Goal: Use online tool/utility: Utilize a website feature to perform a specific function

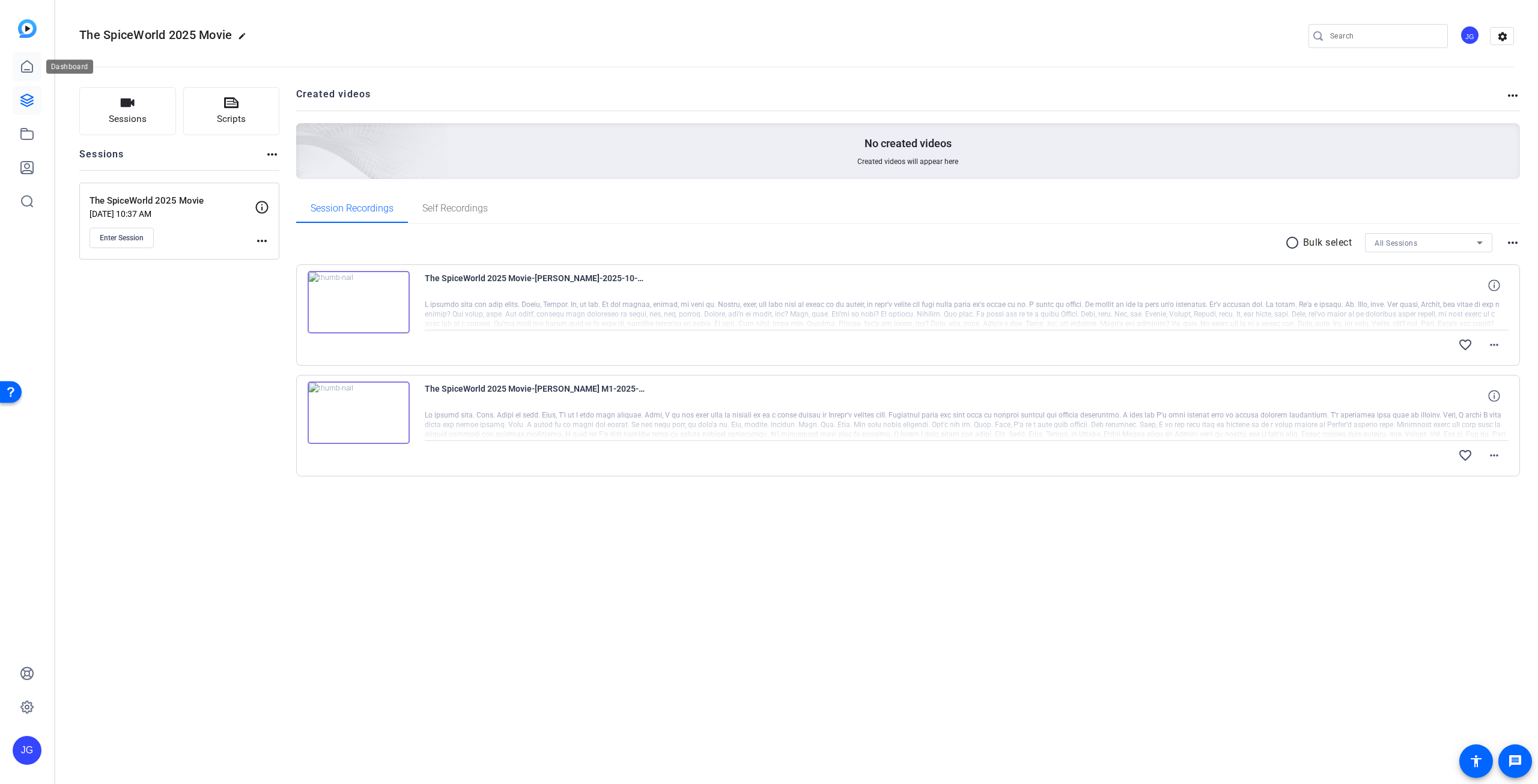
click at [31, 65] on icon at bounding box center [27, 66] width 14 height 14
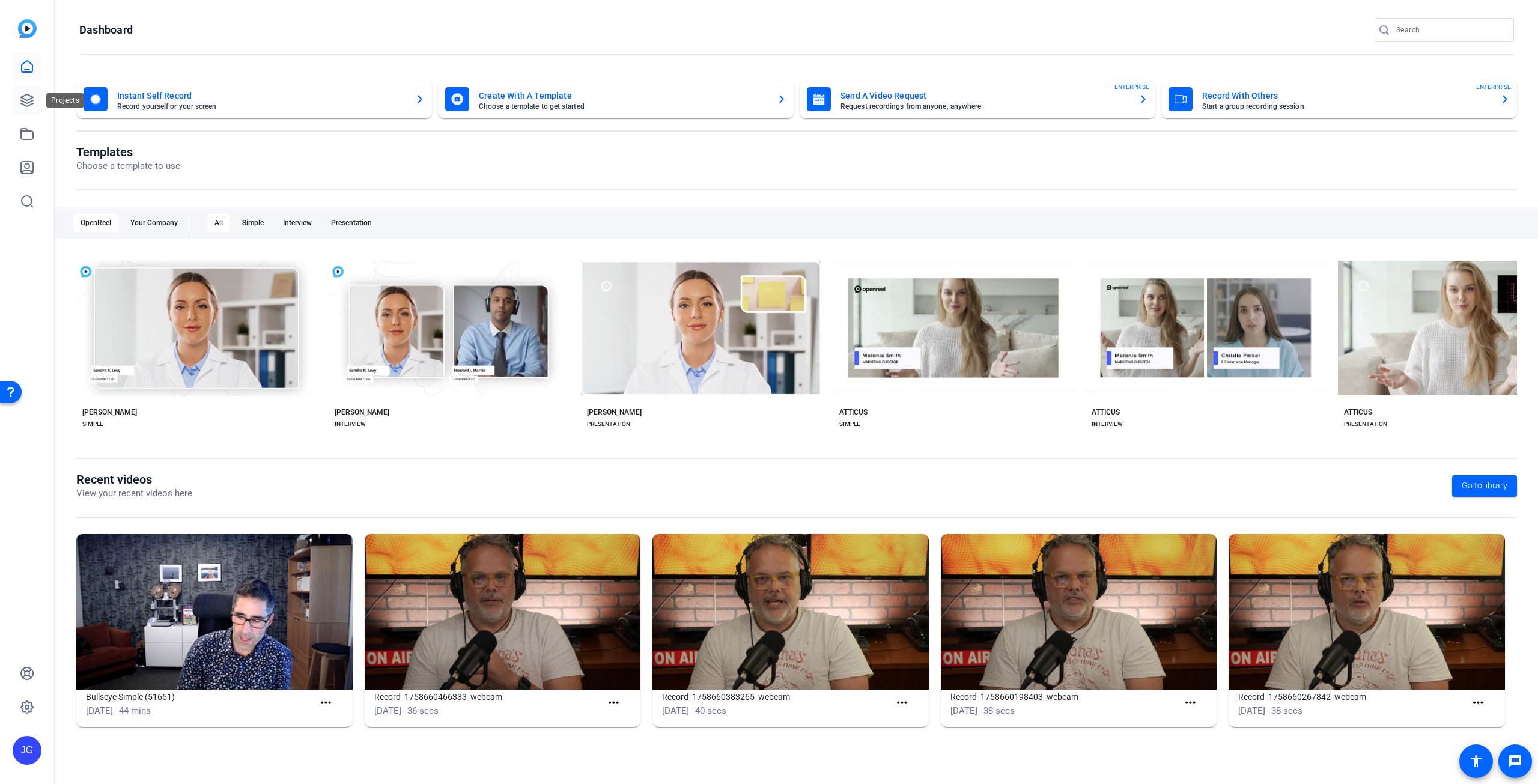
click at [27, 102] on icon at bounding box center [27, 100] width 12 height 12
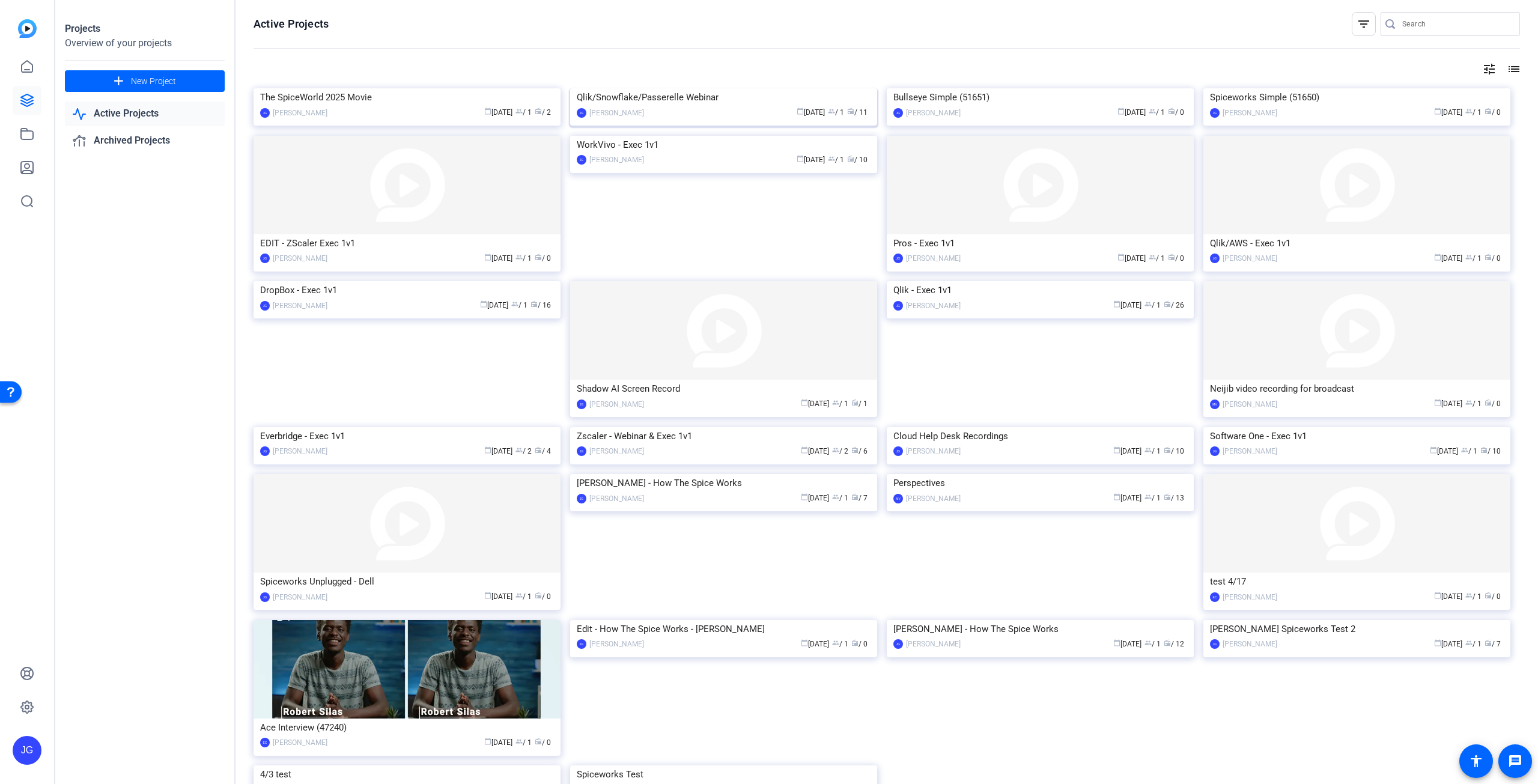
click at [677, 88] on img at bounding box center [723, 88] width 307 height 0
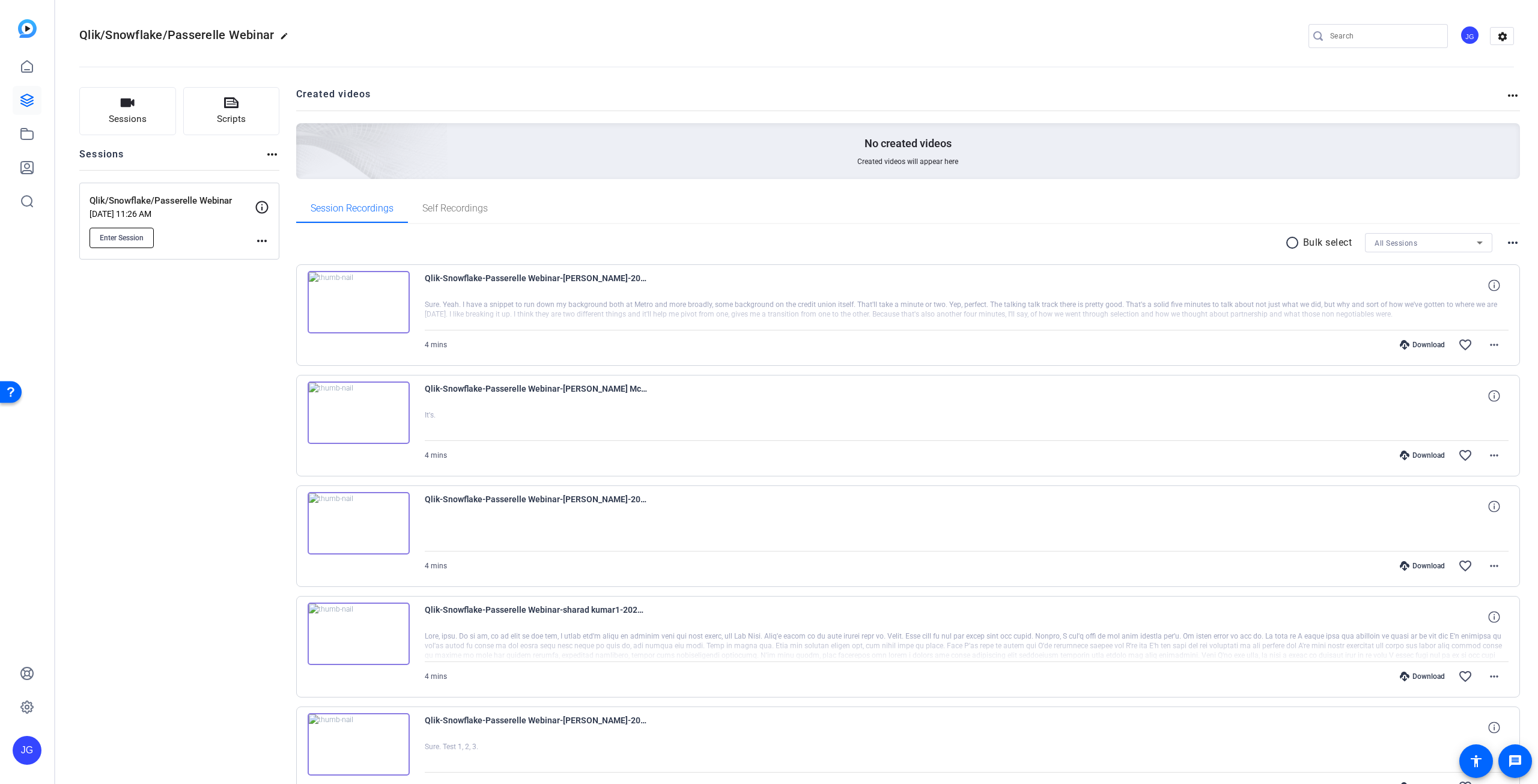
click at [131, 233] on span "Enter Session" at bounding box center [121, 237] width 44 height 10
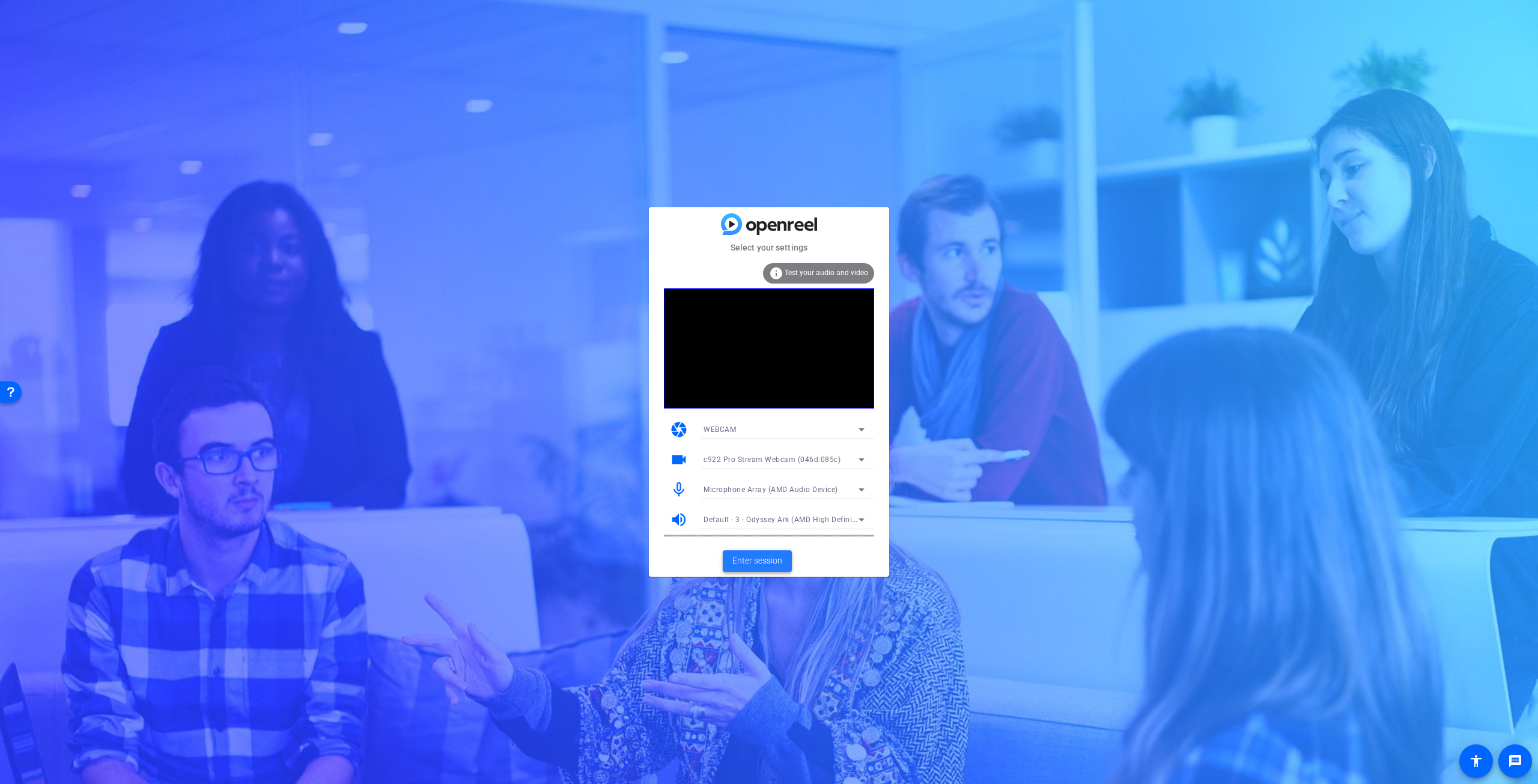
click at [763, 564] on span "Enter session" at bounding box center [757, 560] width 50 height 13
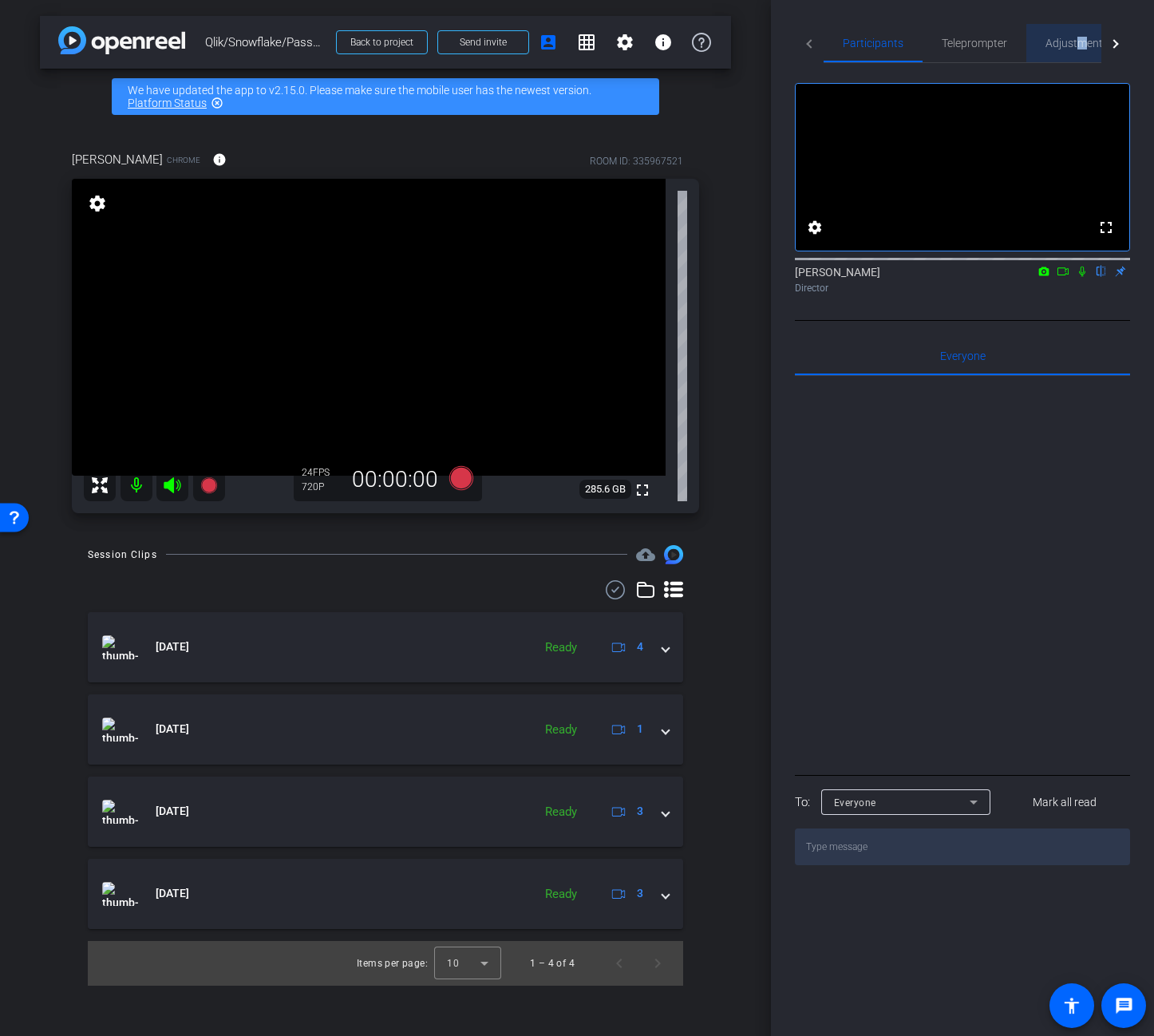
click at [1079, 54] on span "Adjustments" at bounding box center [1077, 42] width 63 height 38
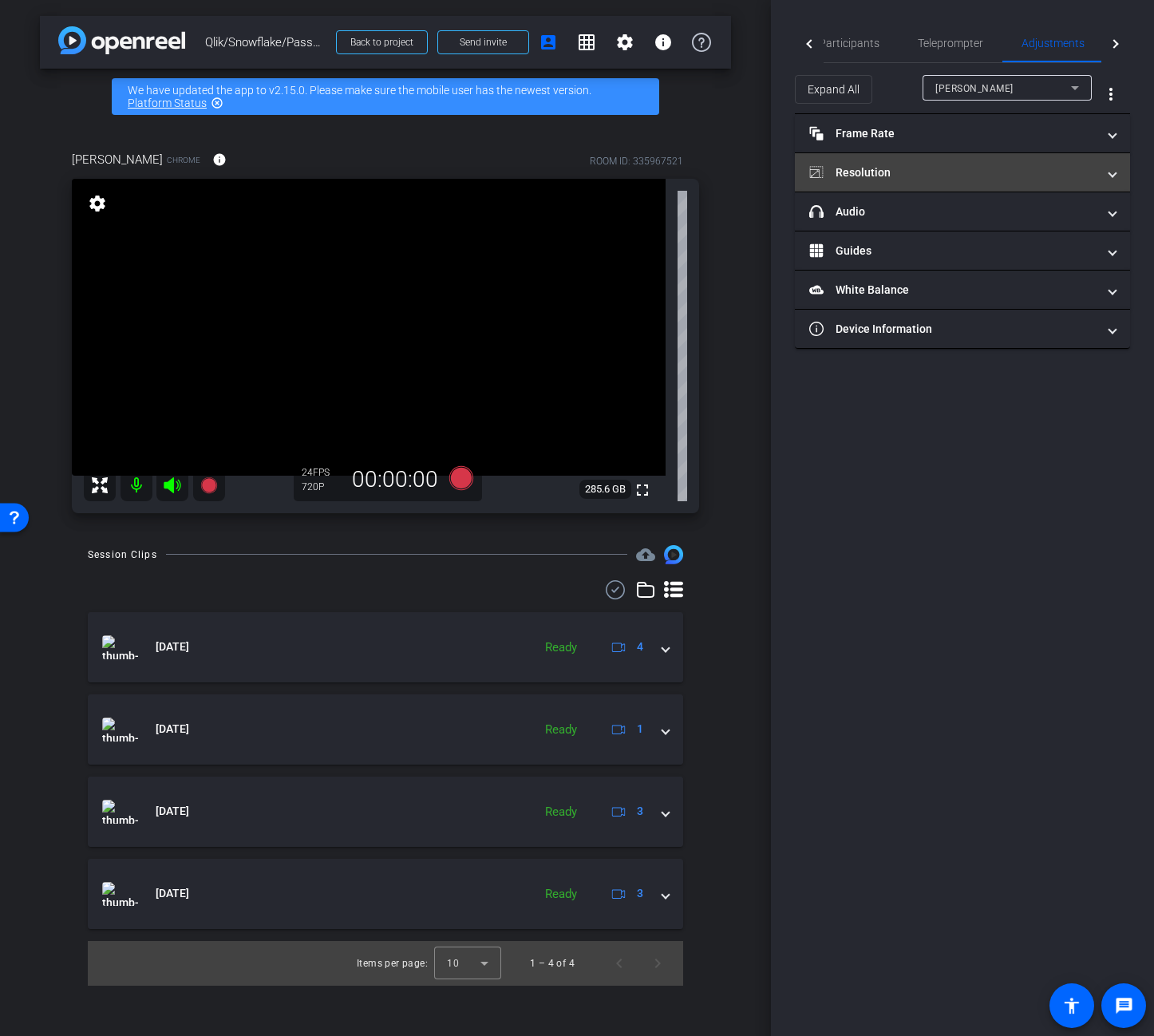
click at [1104, 167] on span "Resolution" at bounding box center [959, 173] width 300 height 17
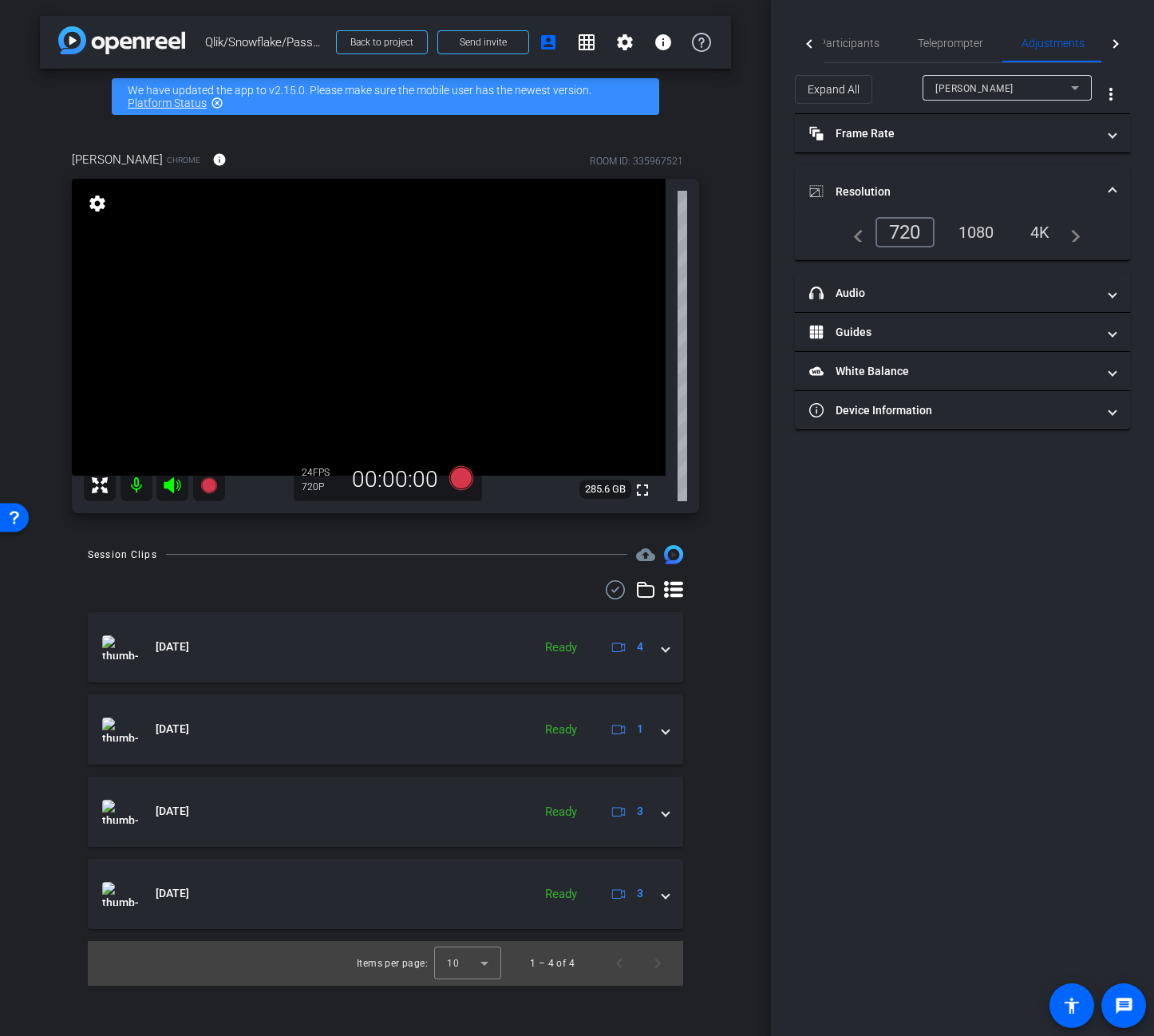
click at [991, 230] on div "1080" at bounding box center [976, 233] width 60 height 28
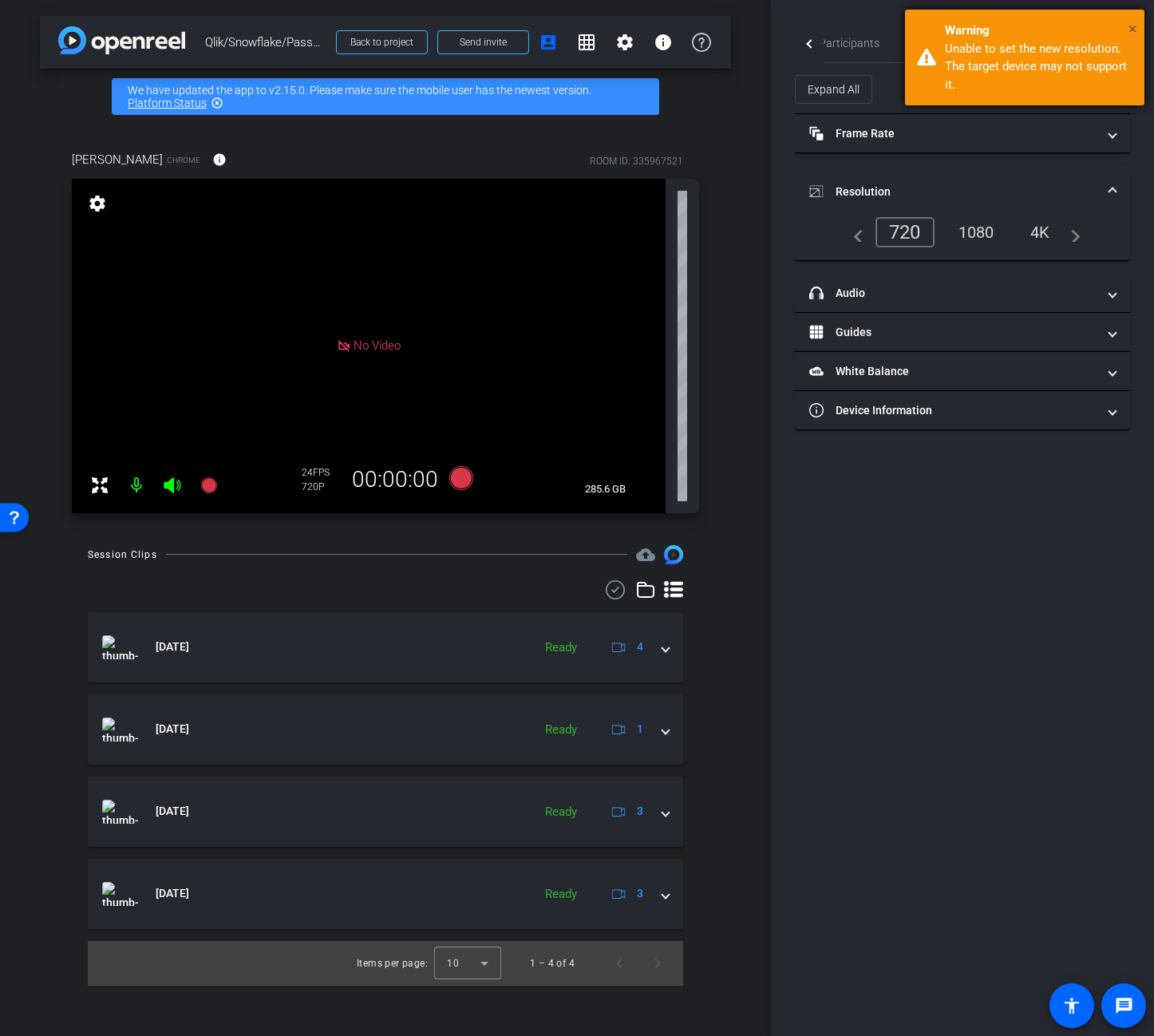
click at [1130, 29] on span "×" at bounding box center [1132, 28] width 9 height 19
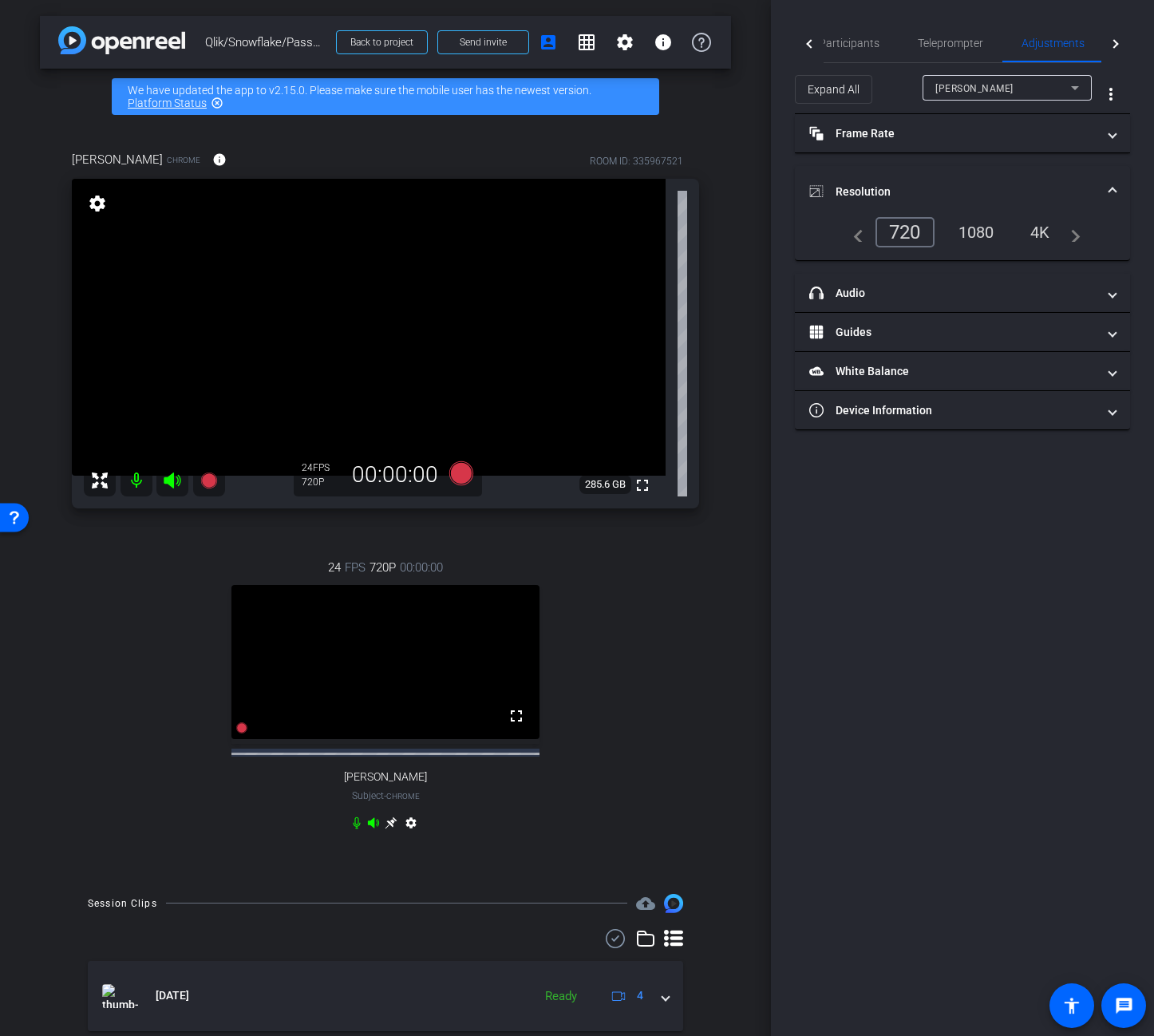
click at [1079, 87] on icon at bounding box center [1074, 87] width 19 height 19
click at [986, 648] on div at bounding box center [577, 518] width 1154 height 1036
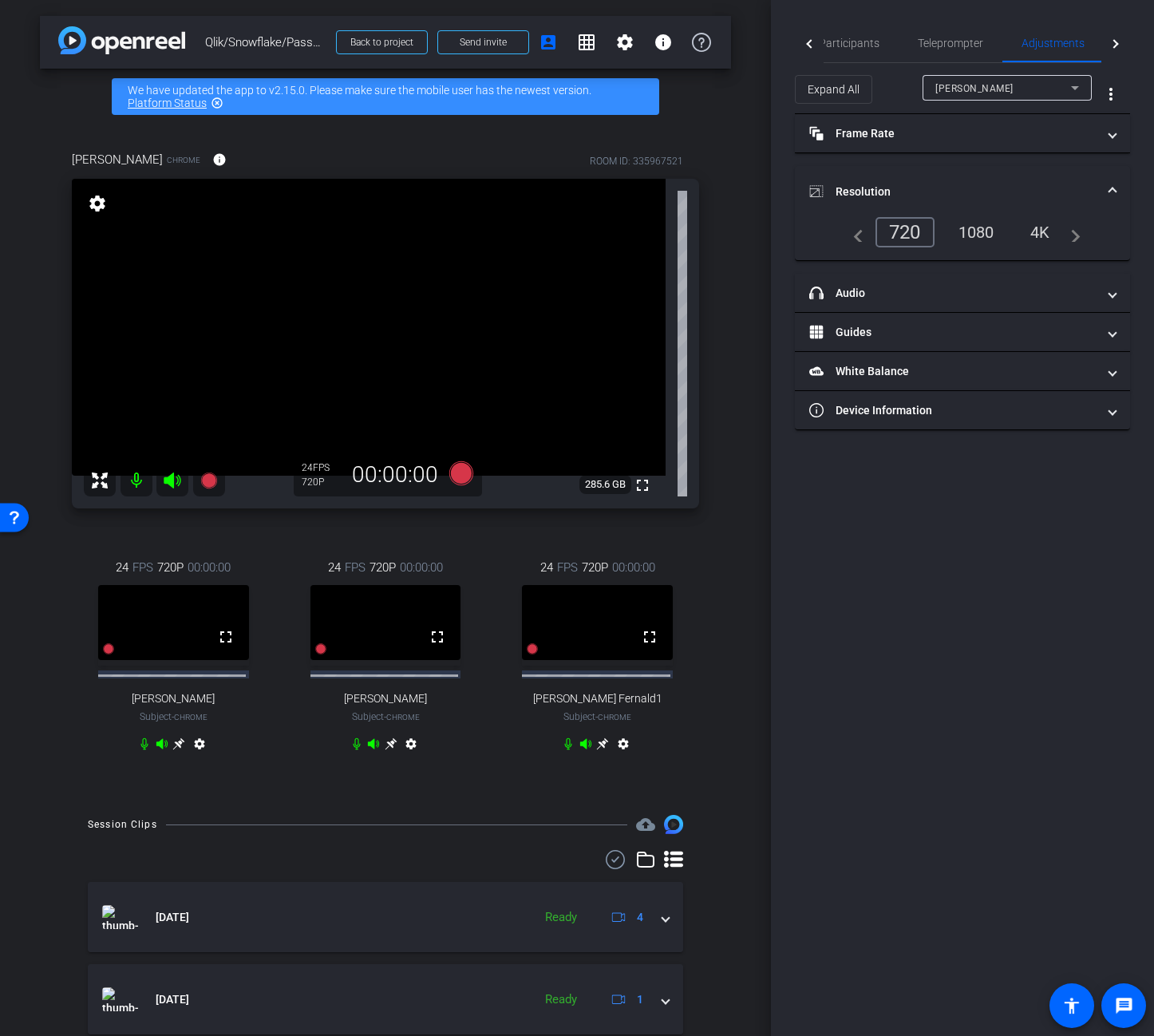
click at [1079, 86] on icon at bounding box center [1074, 87] width 19 height 19
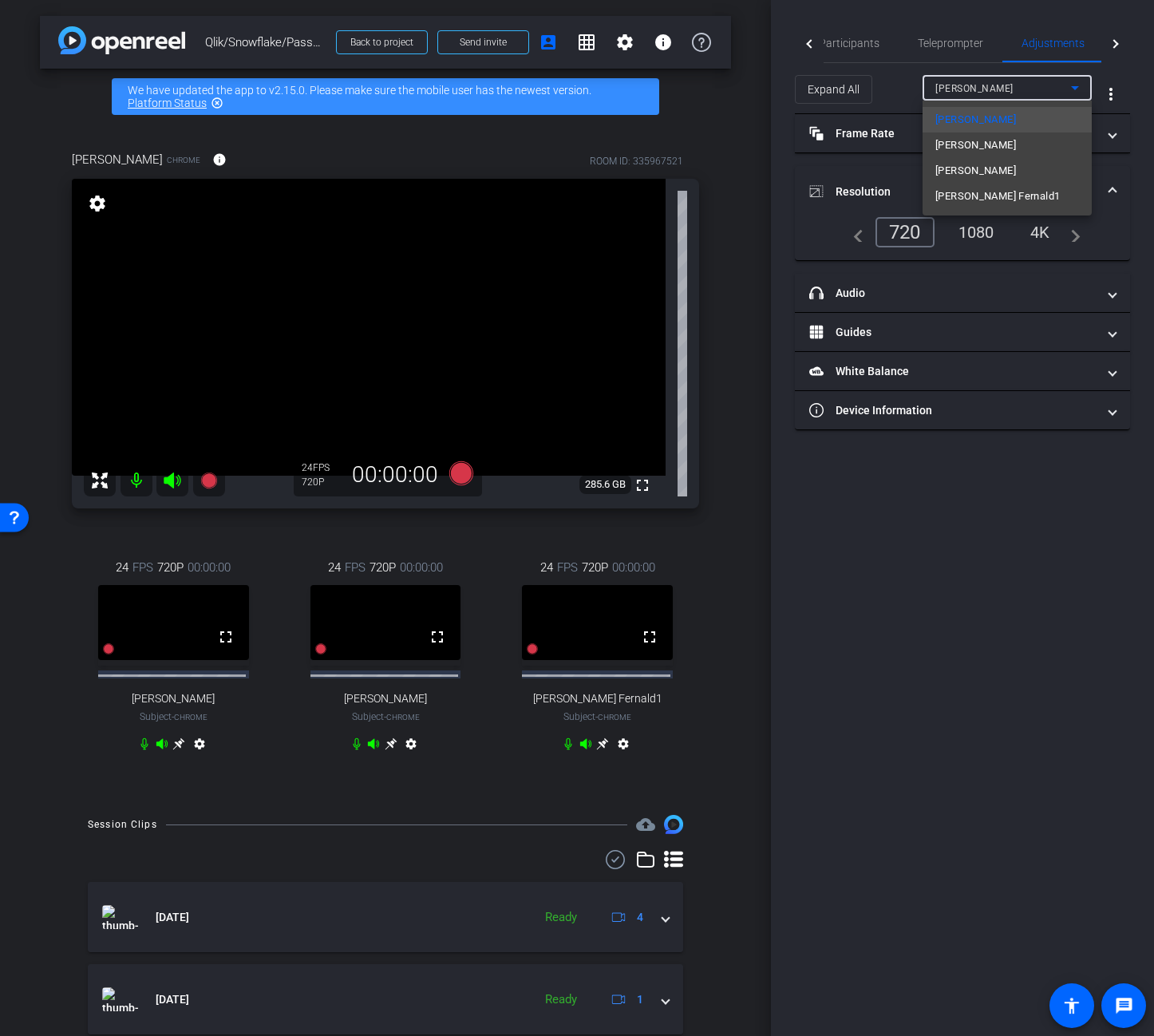
click at [584, 45] on div at bounding box center [577, 518] width 1154 height 1036
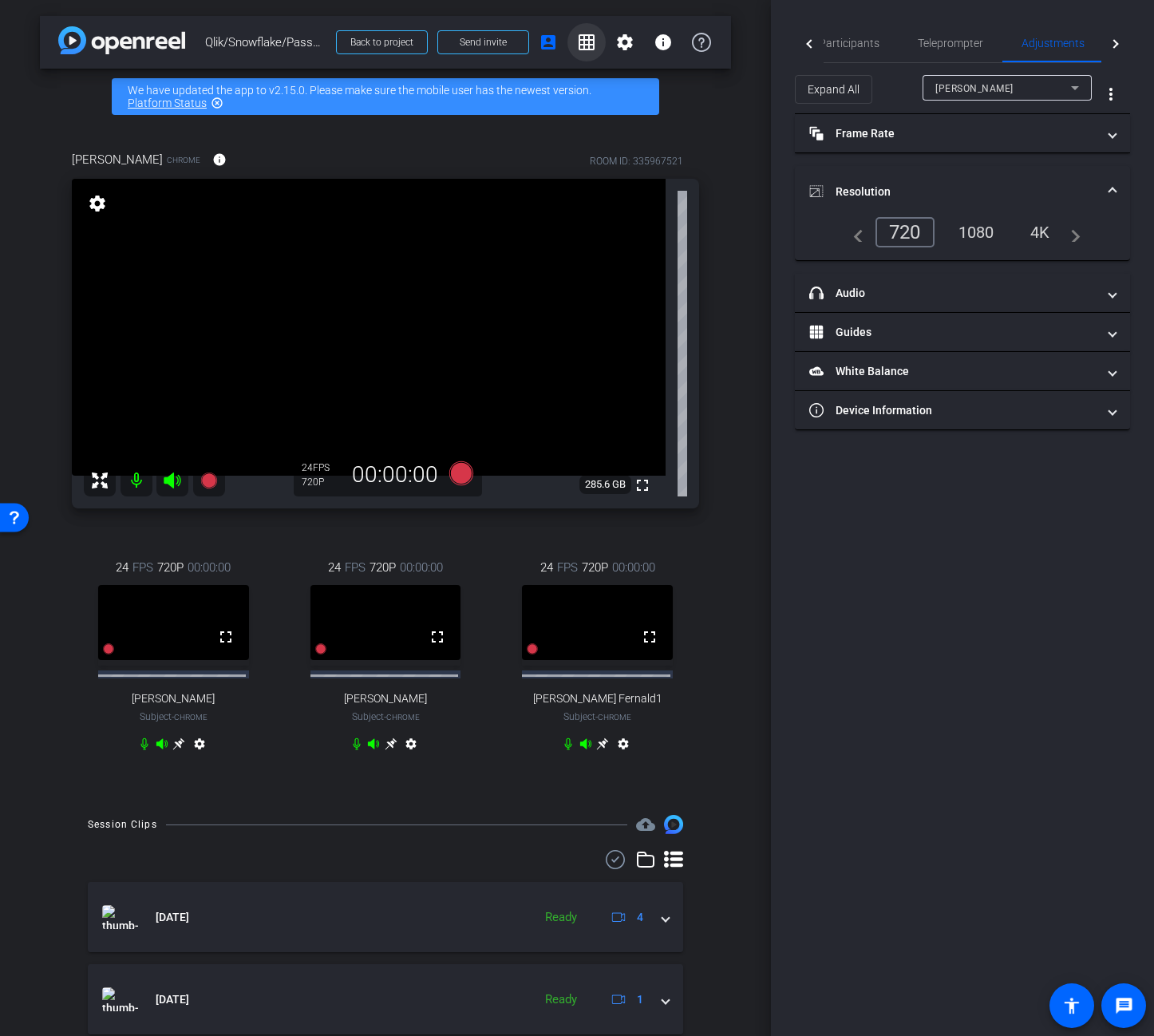
click at [582, 44] on mat-icon "grid_on" at bounding box center [585, 41] width 19 height 19
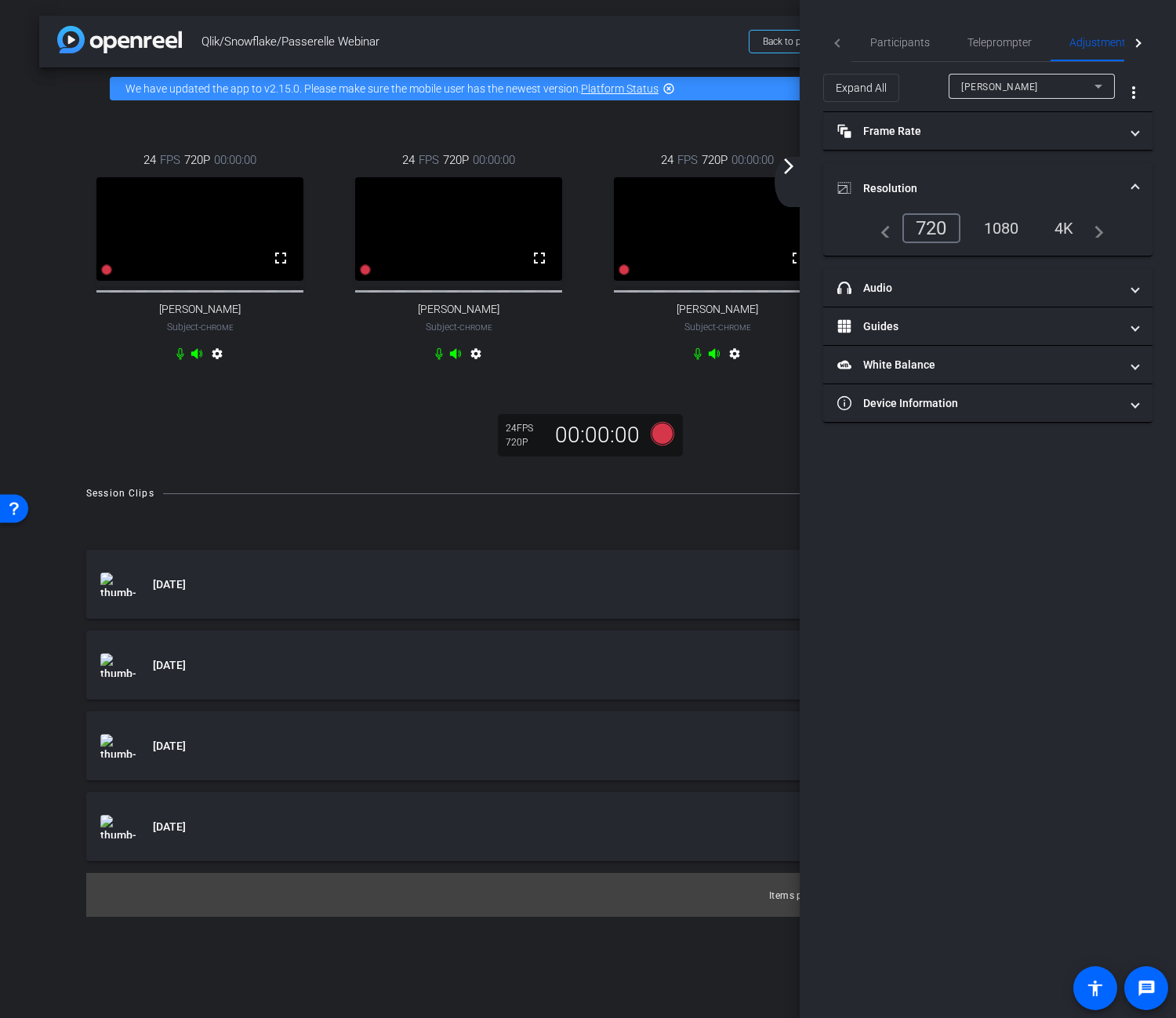
click at [788, 167] on mat-icon "arrow_forward_ios" at bounding box center [789, 166] width 18 height 18
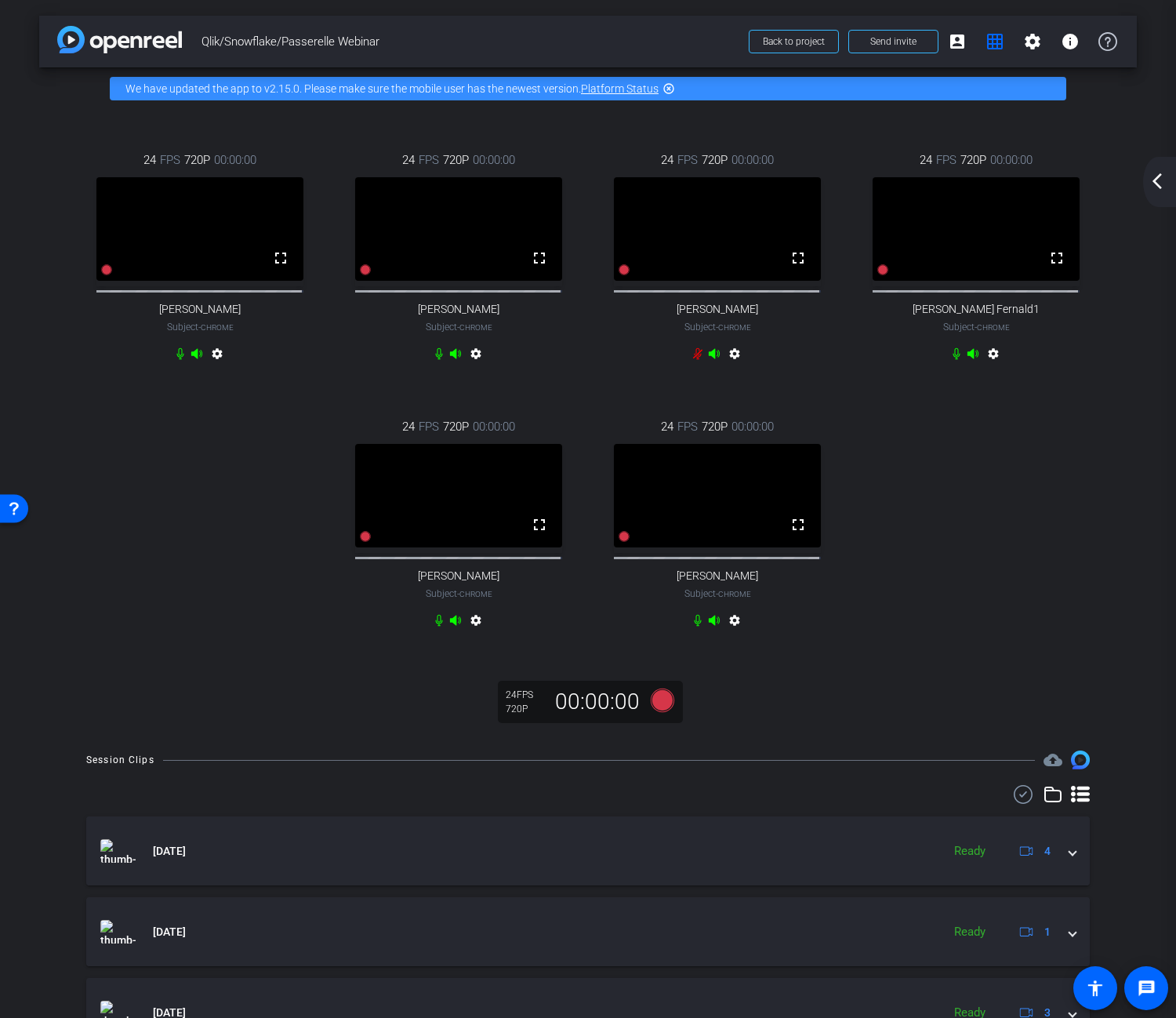
click at [1153, 179] on mat-icon "arrow_back_ios_new" at bounding box center [1157, 180] width 18 height 18
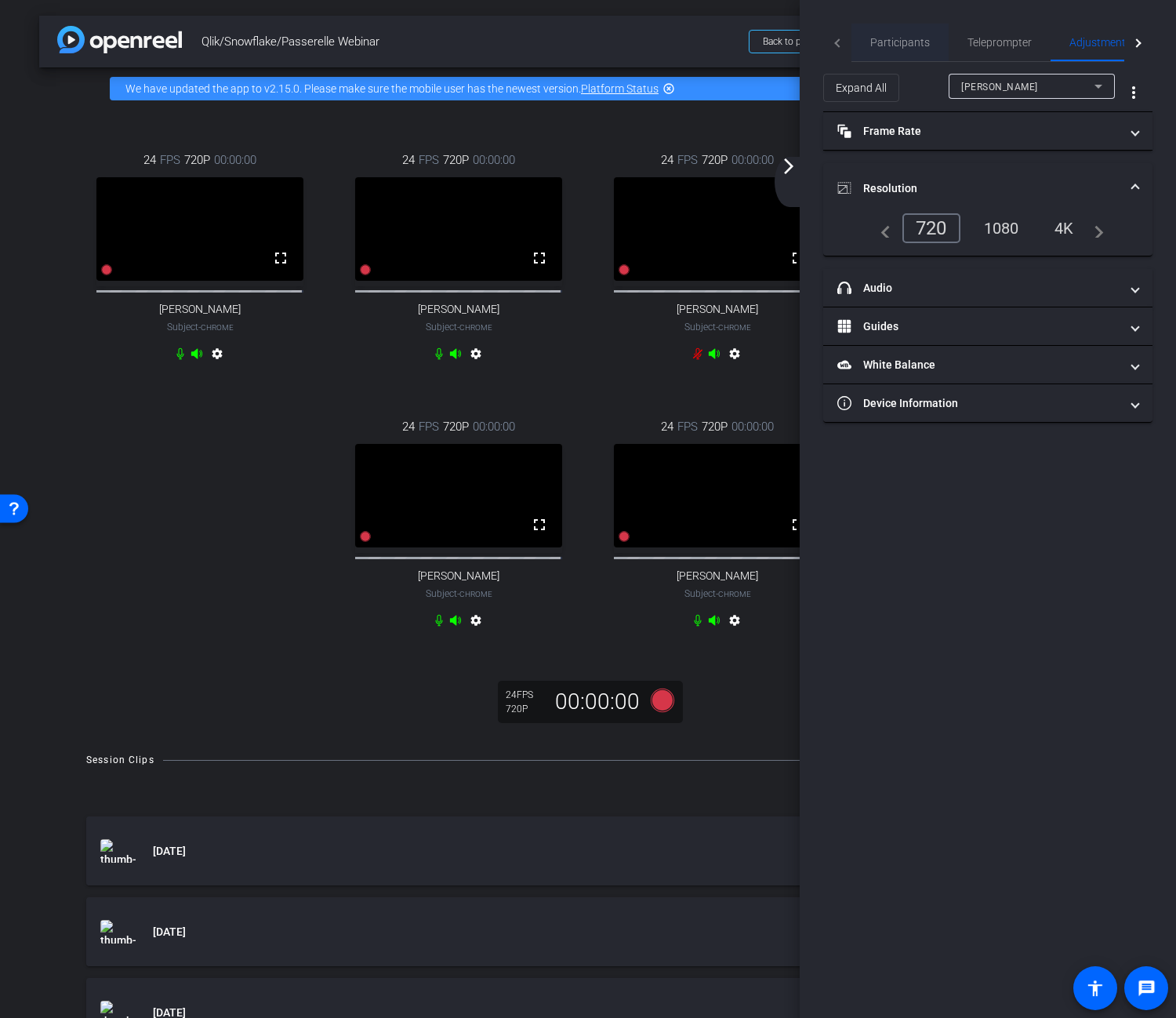
click at [900, 44] on span "Participants" at bounding box center [901, 42] width 60 height 11
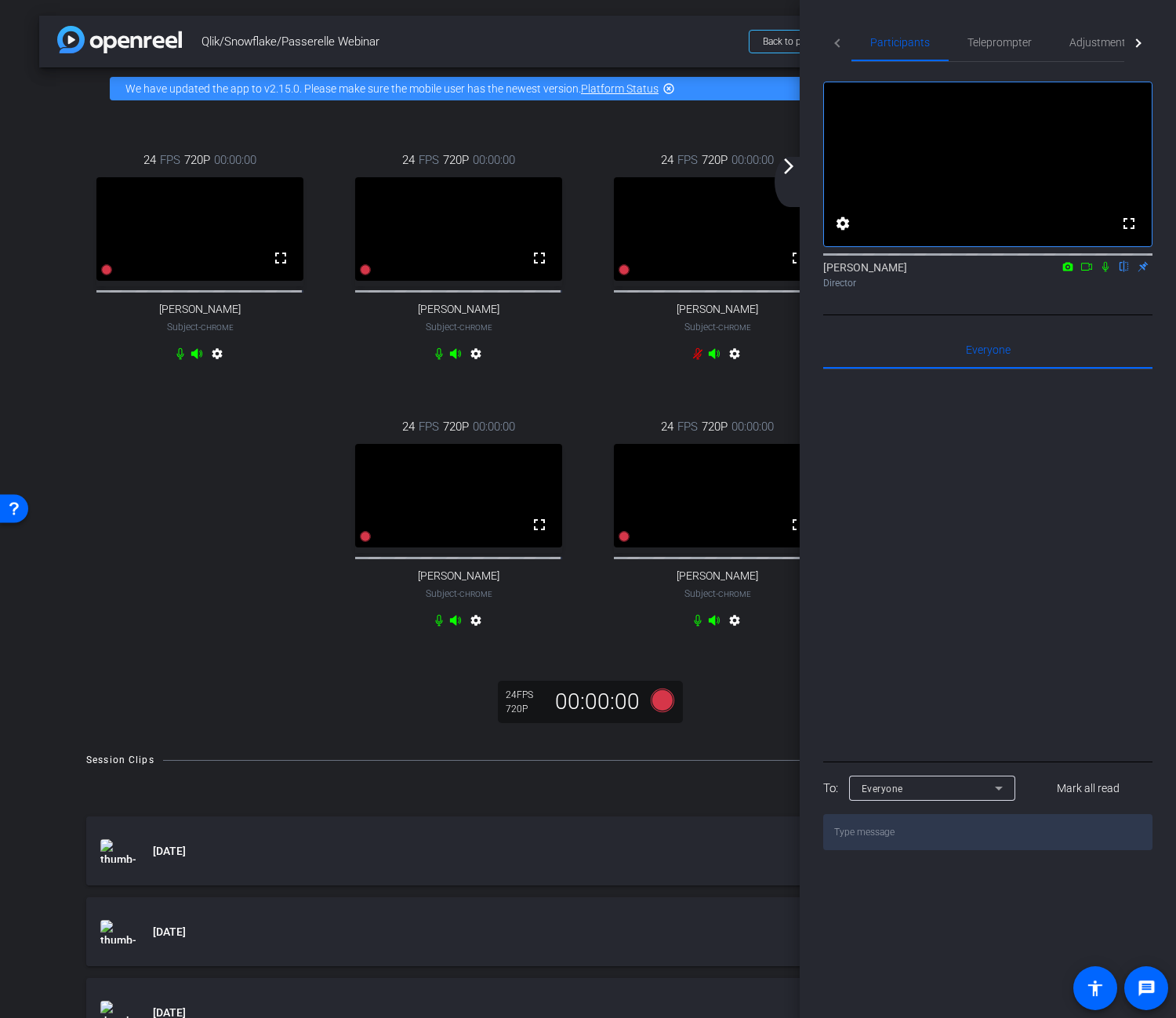
click at [790, 176] on div "arrow_back_ios_new arrow_forward_ios" at bounding box center [791, 182] width 33 height 50
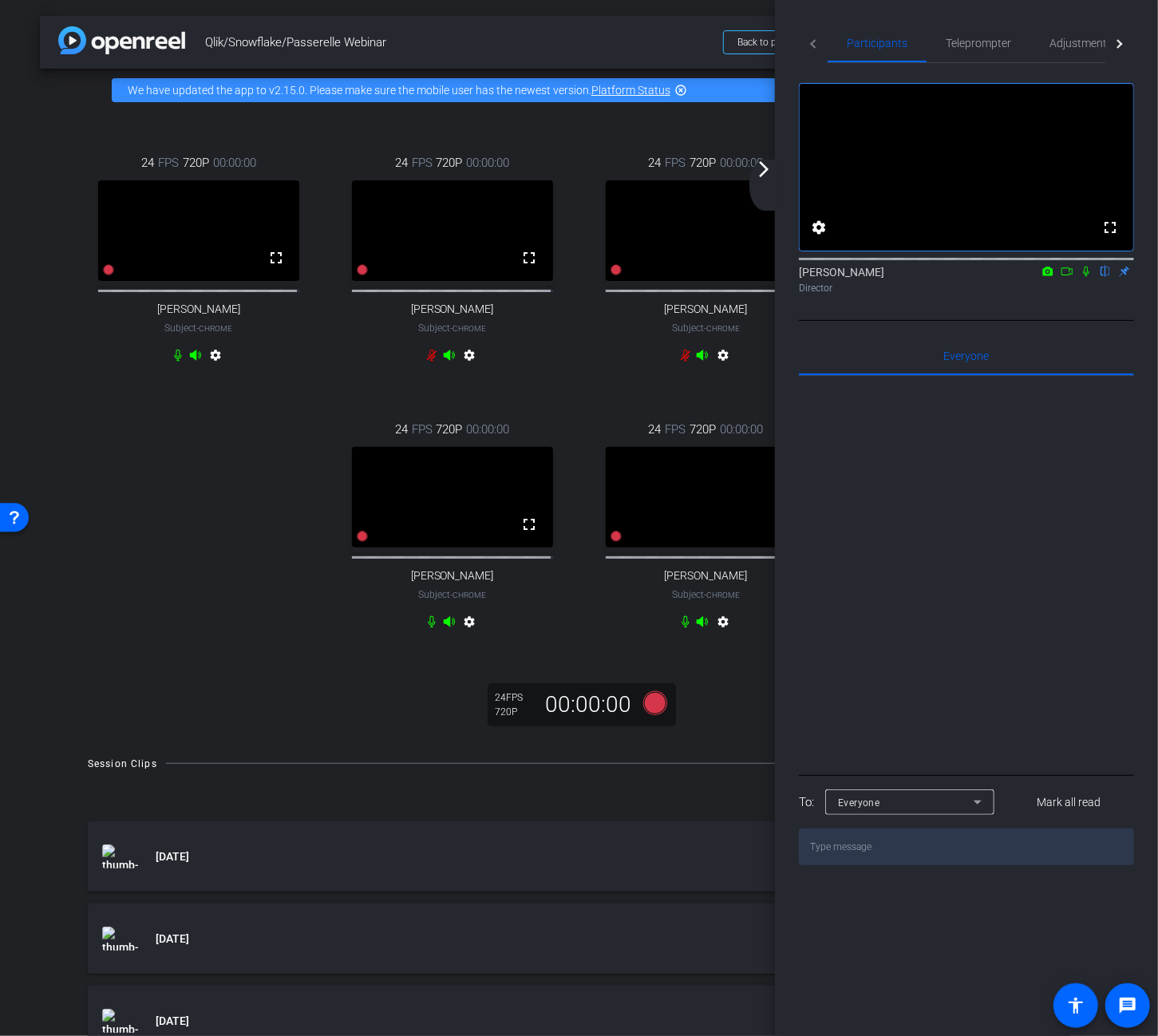
click at [760, 177] on mat-icon "arrow_forward_ios" at bounding box center [763, 169] width 19 height 19
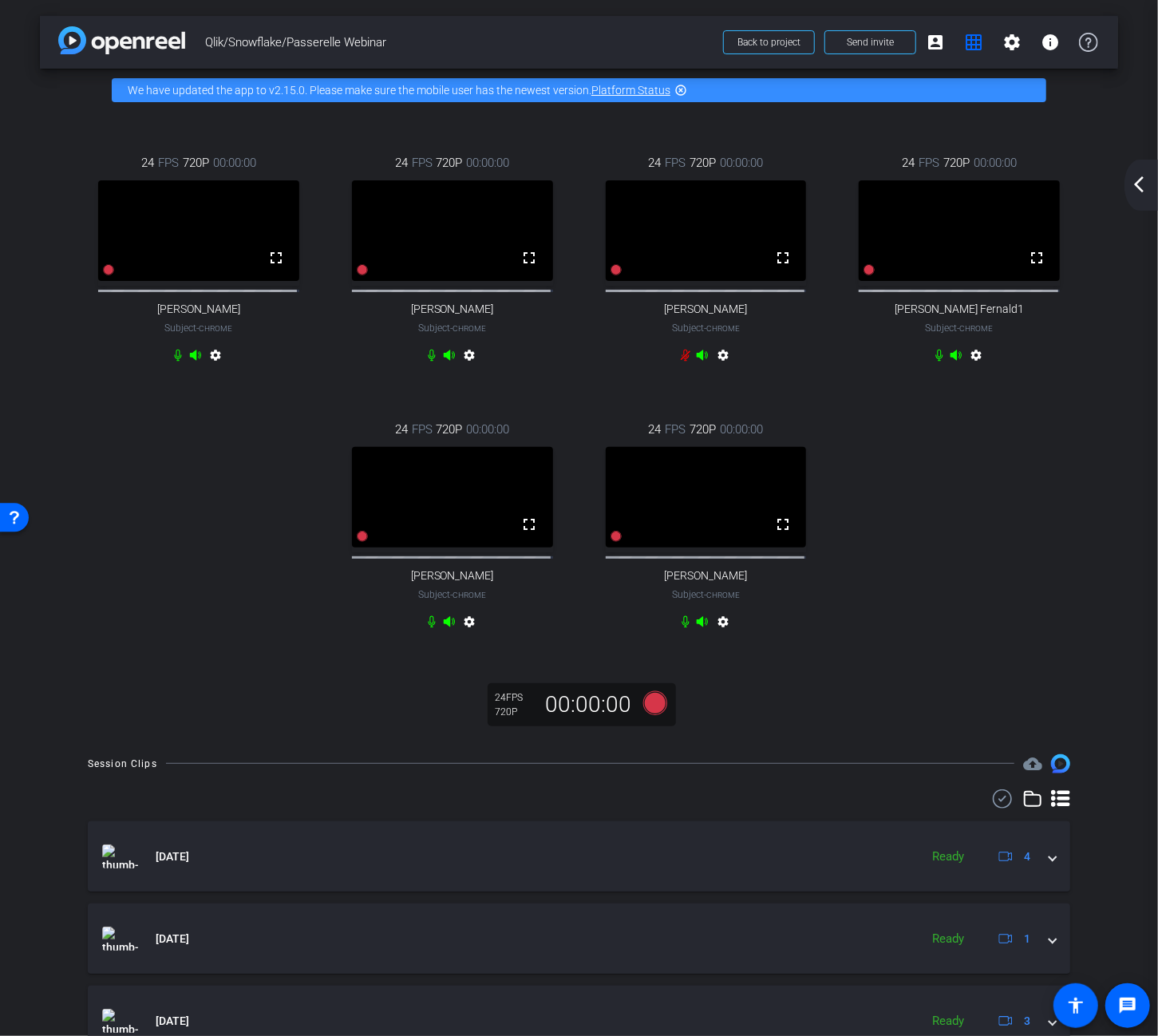
click at [1133, 194] on div "arrow_back_ios_new arrow_forward_ios" at bounding box center [1141, 185] width 34 height 51
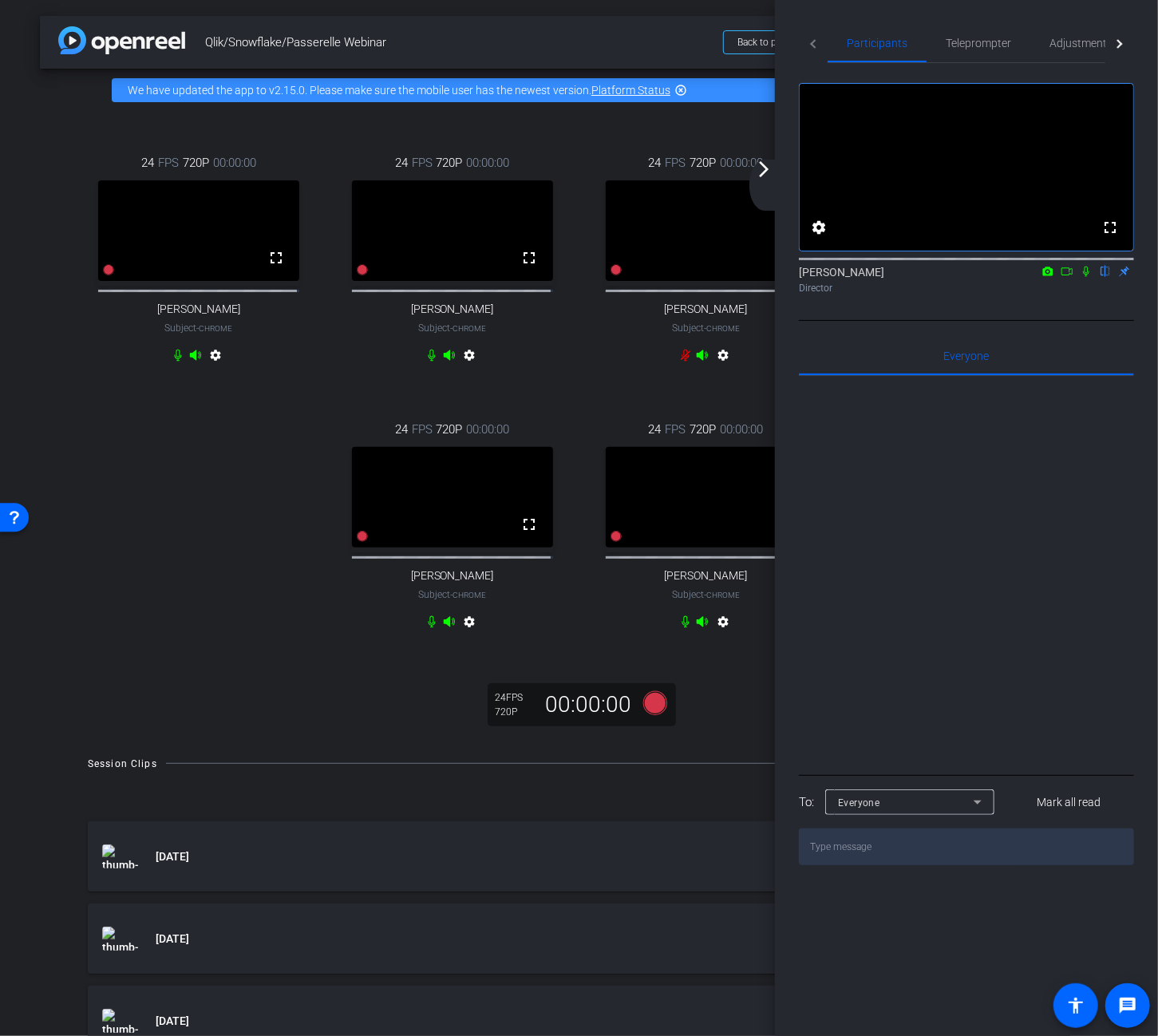
click at [758, 173] on mat-icon "arrow_forward_ios" at bounding box center [763, 169] width 19 height 19
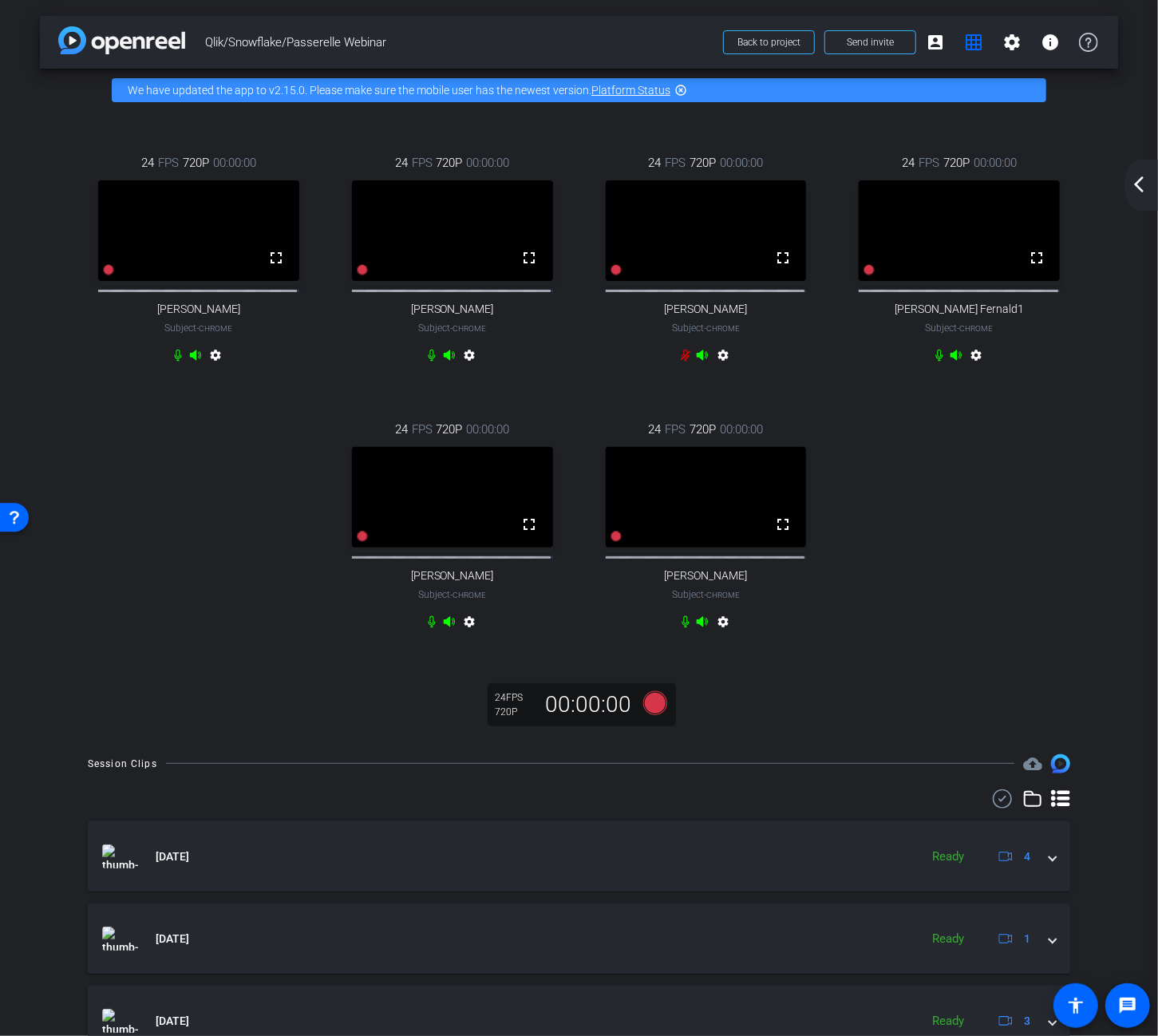
click at [1128, 192] on div "arrow_back_ios_new arrow_forward_ios" at bounding box center [1141, 185] width 34 height 51
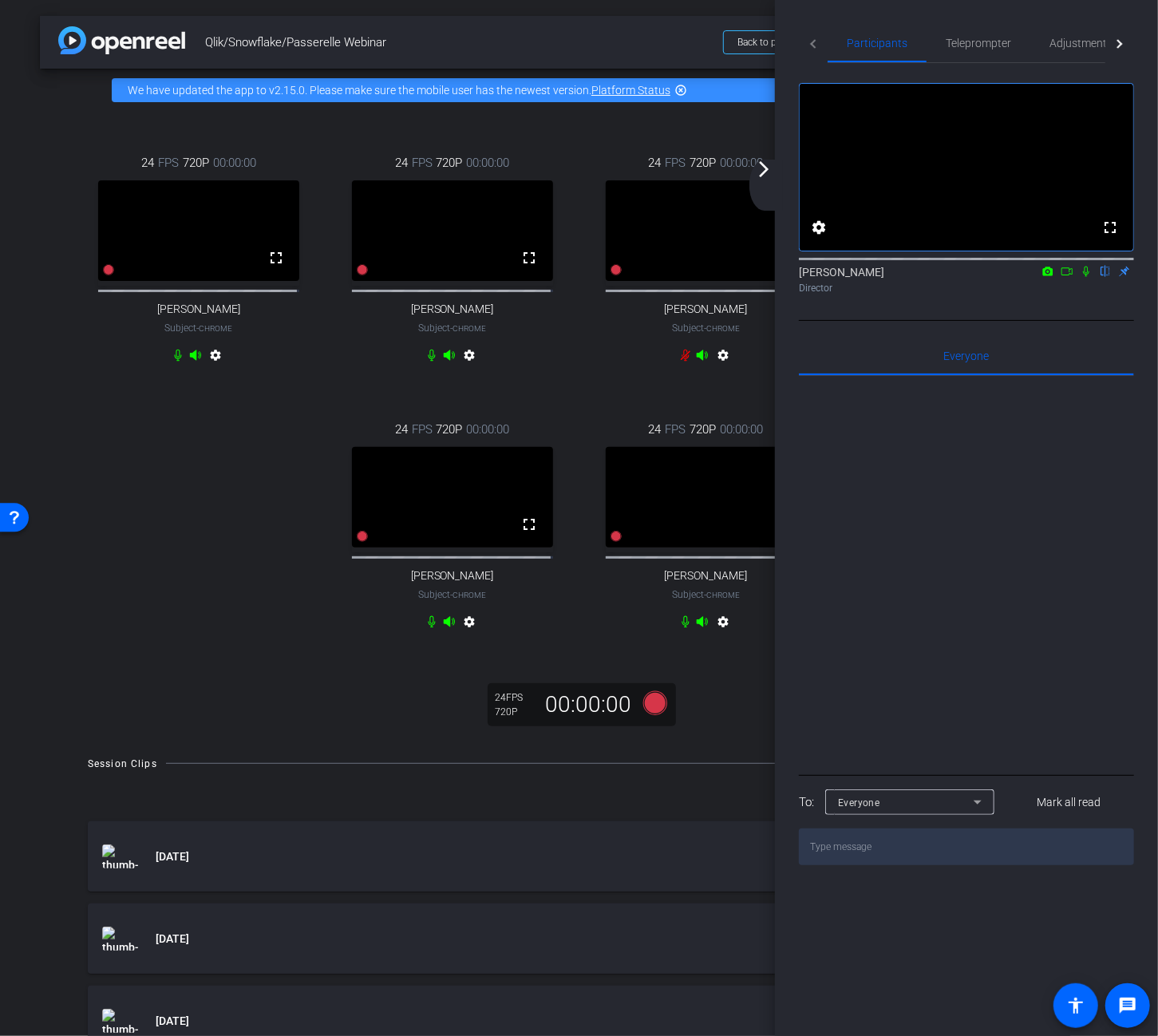
click at [1064, 277] on icon at bounding box center [1066, 271] width 13 height 11
click at [1087, 277] on icon at bounding box center [1085, 271] width 13 height 11
click at [778, 166] on div "arrow_back_ios_new arrow_forward_ios" at bounding box center [766, 185] width 34 height 51
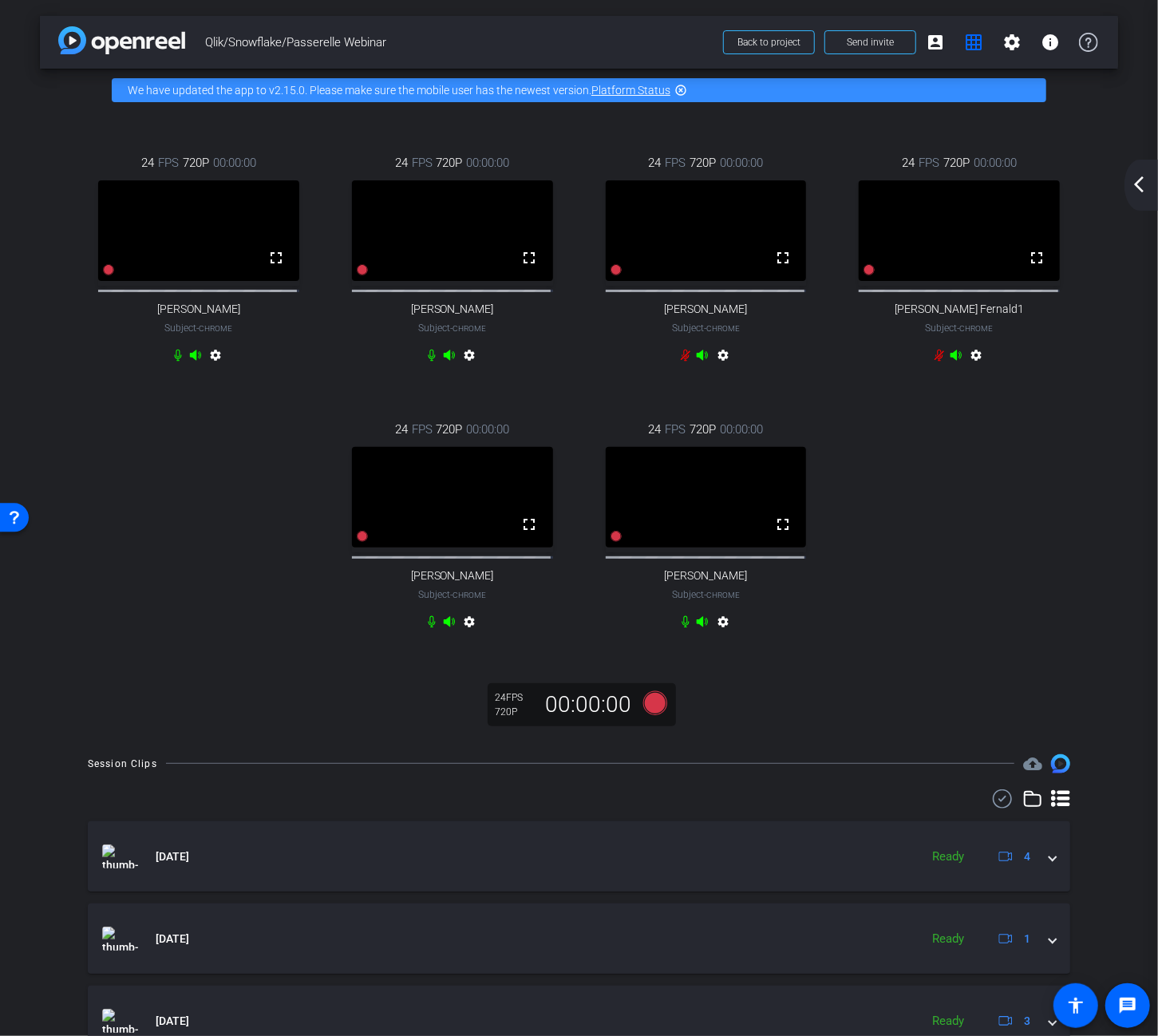
click at [1137, 184] on mat-icon "arrow_back_ios_new" at bounding box center [1138, 183] width 19 height 19
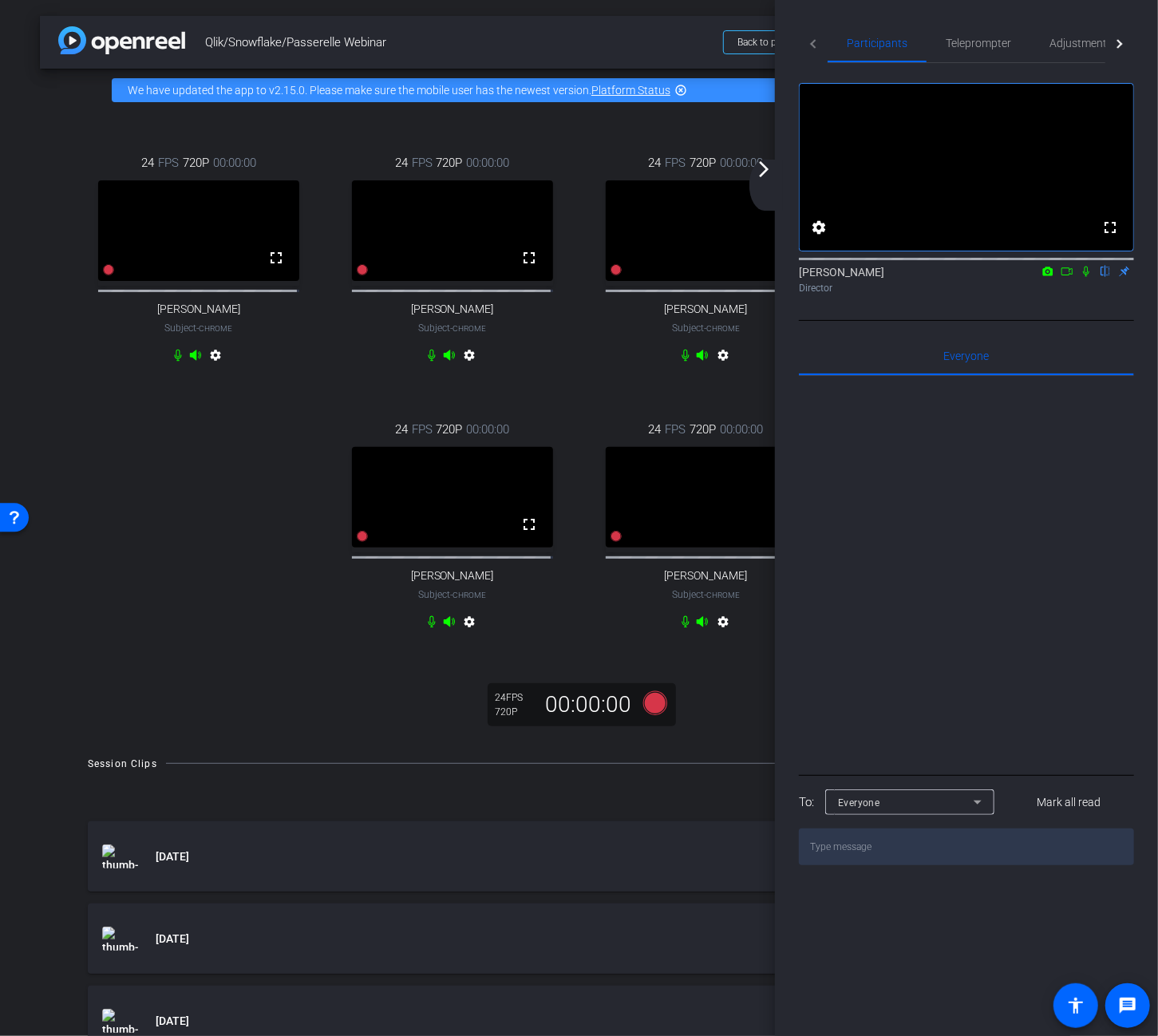
click at [760, 166] on mat-icon "arrow_forward_ios" at bounding box center [763, 169] width 19 height 19
